Goal: Transaction & Acquisition: Purchase product/service

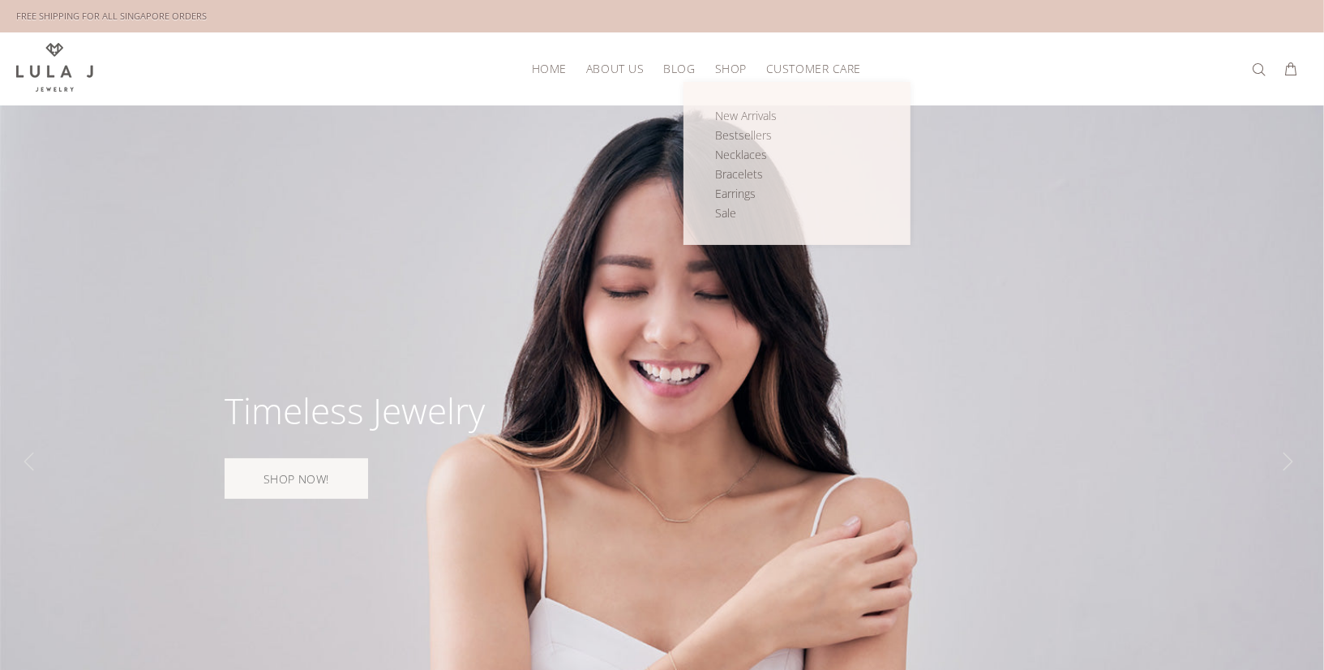
click at [728, 75] on link "SHOP" at bounding box center [730, 68] width 51 height 25
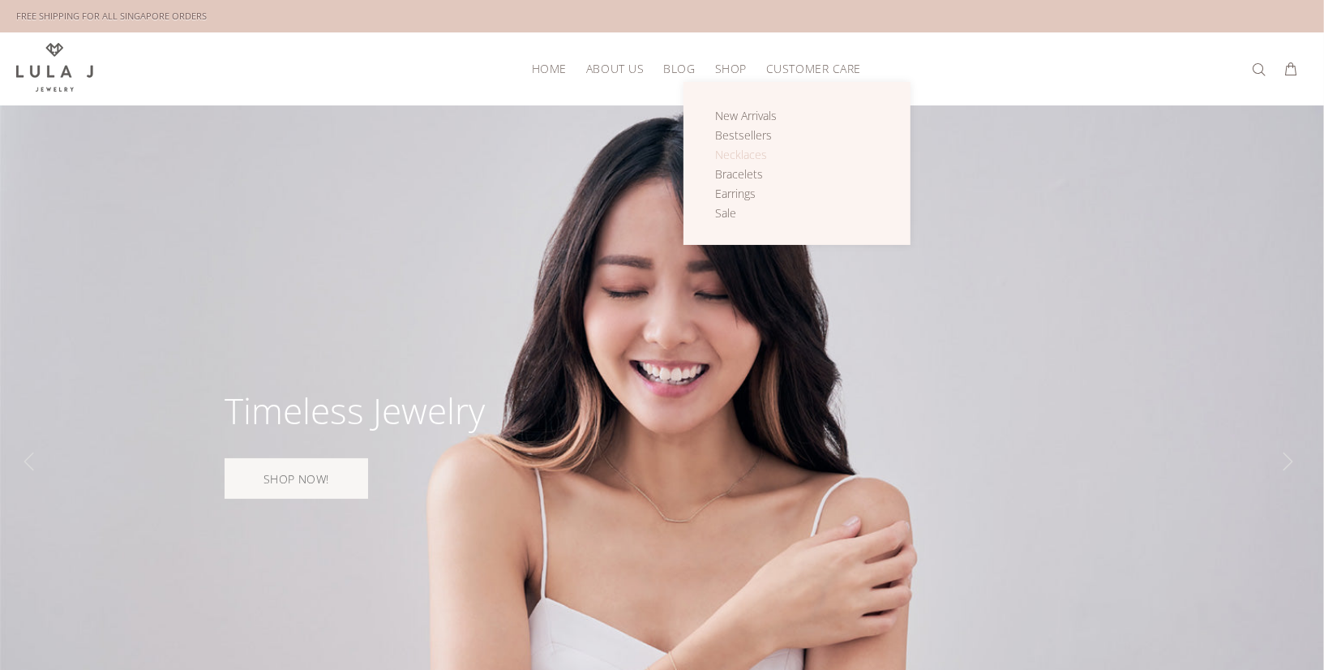
click at [729, 154] on span "Necklaces" at bounding box center [741, 154] width 52 height 15
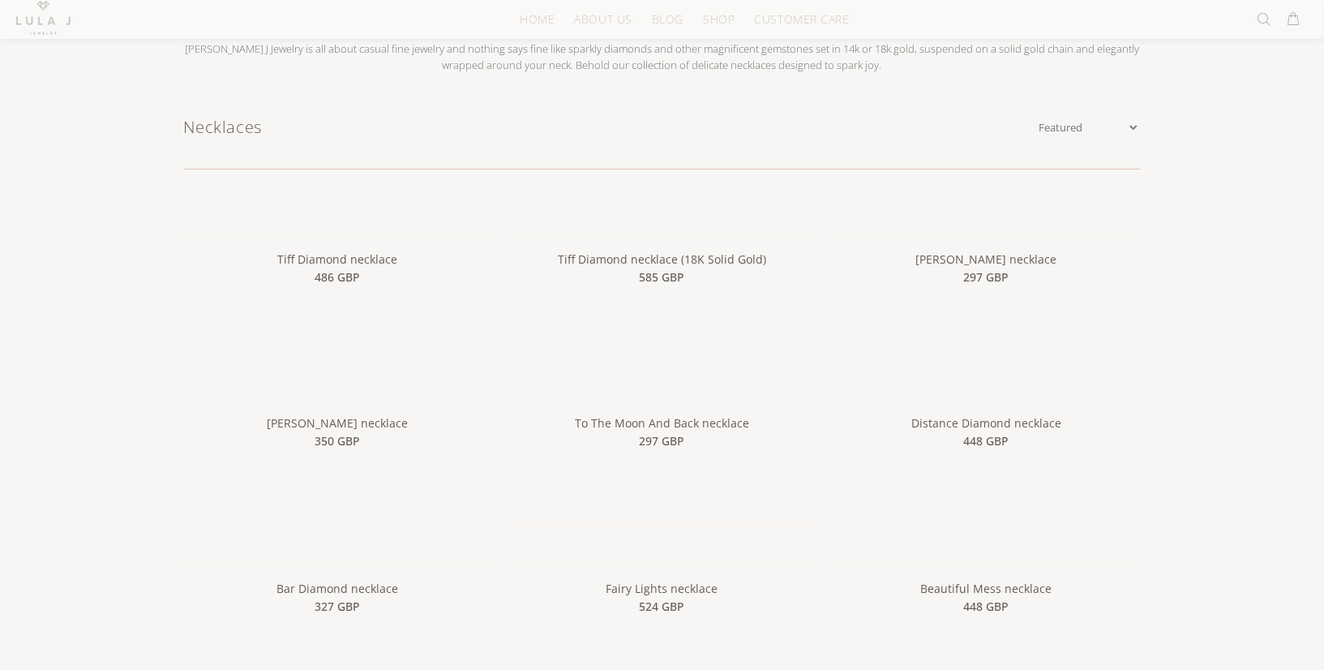
scroll to position [178, 0]
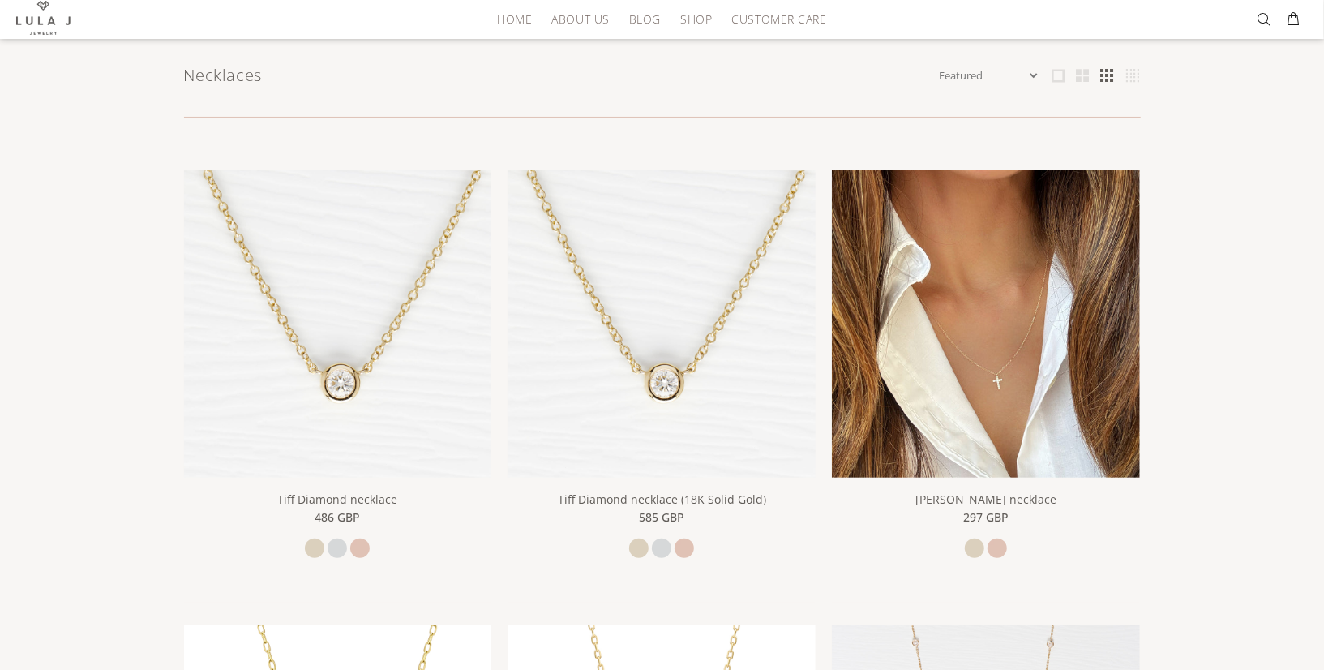
click at [977, 440] on img at bounding box center [986, 323] width 308 height 308
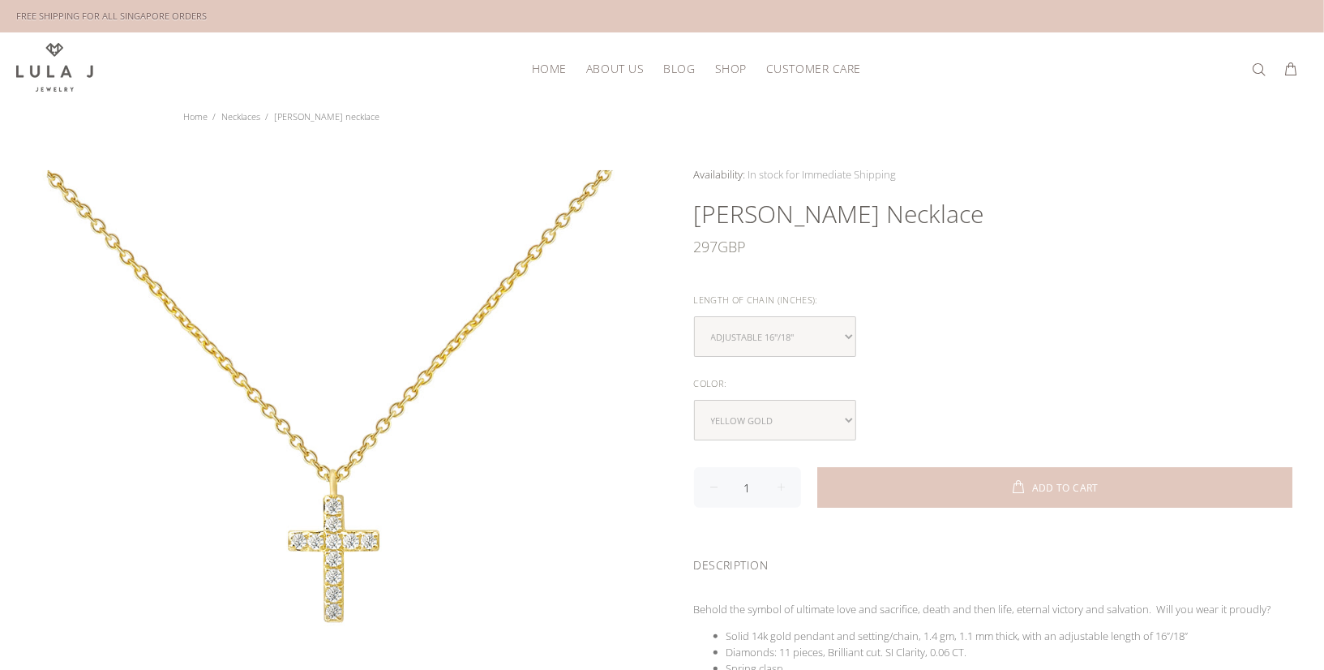
scroll to position [83, 0]
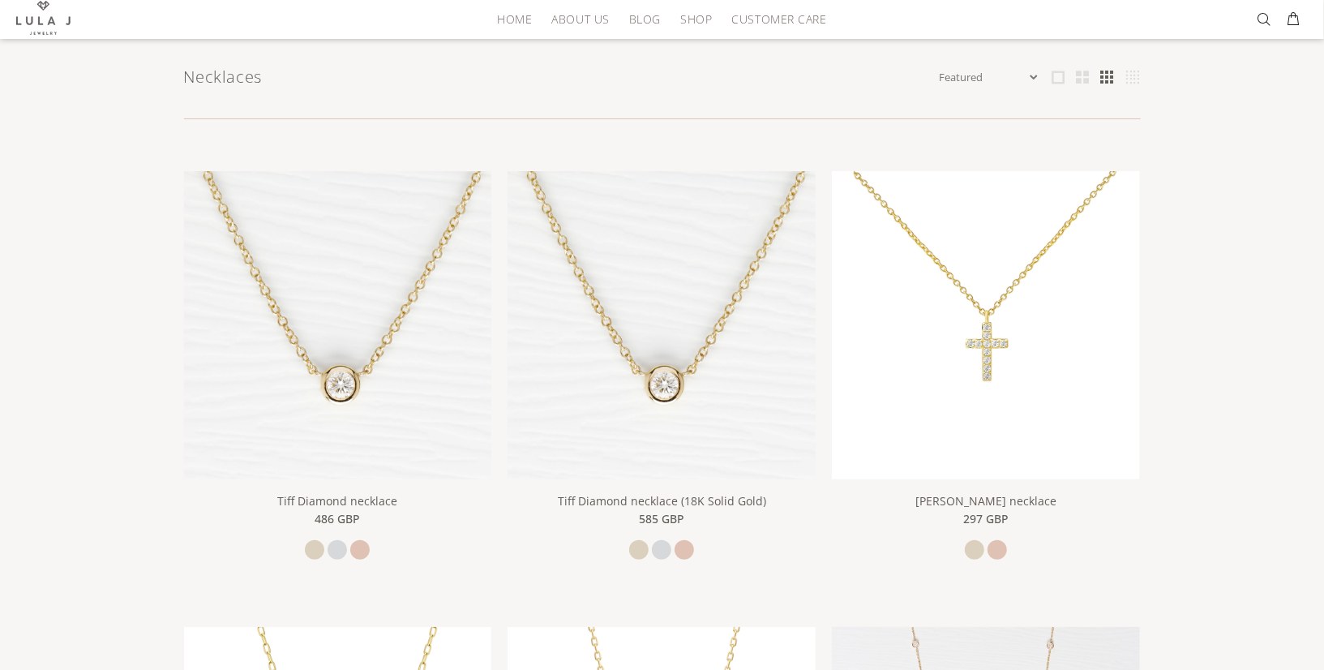
scroll to position [244, 0]
